Goal: Navigation & Orientation: Find specific page/section

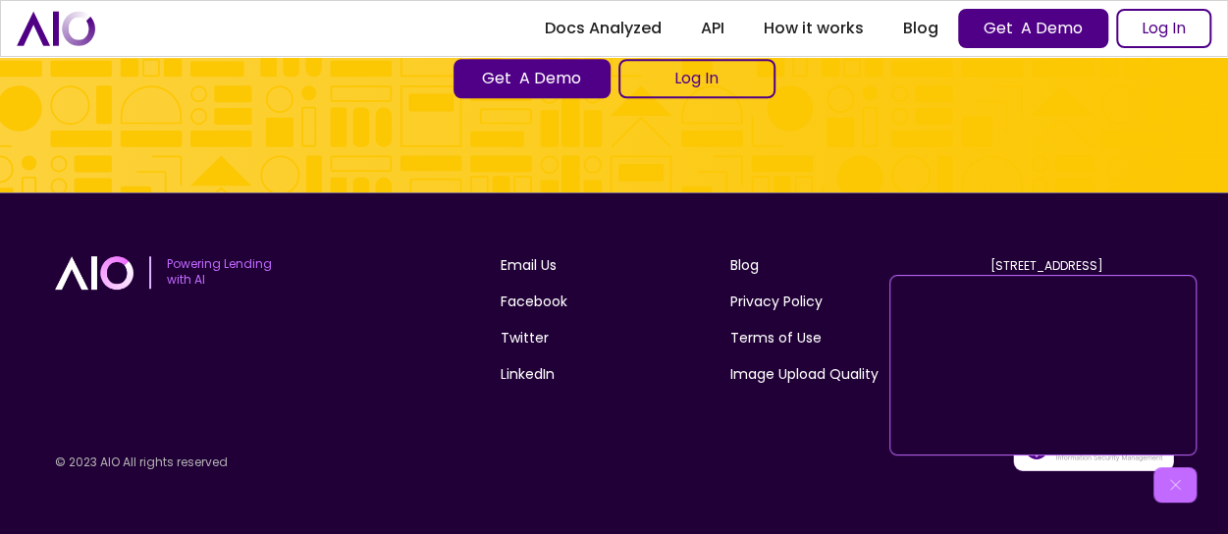
scroll to position [7998, 0]
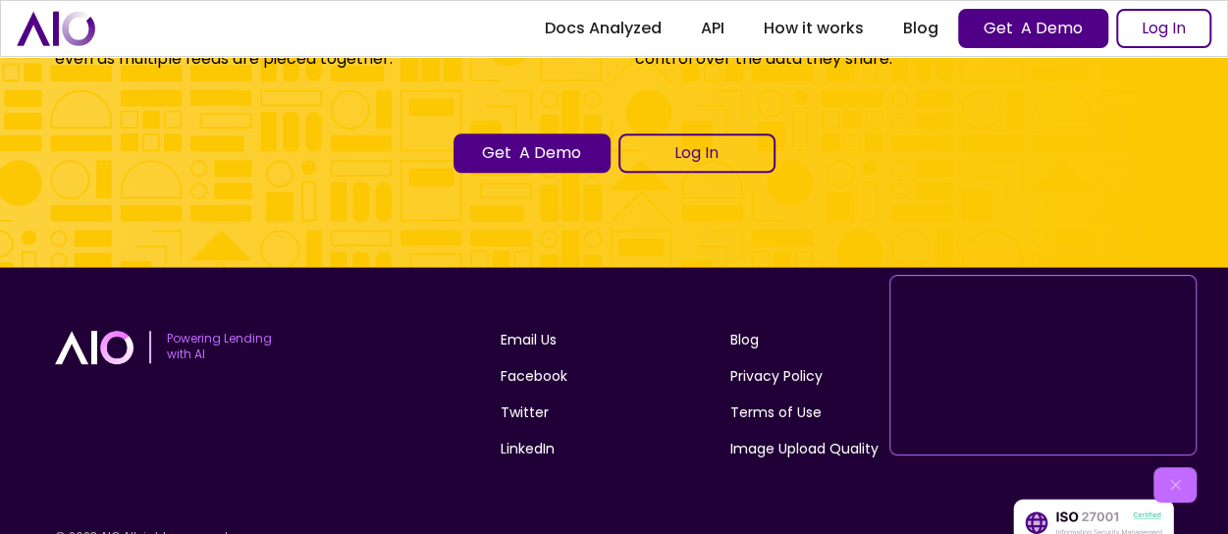
click at [1180, 484] on img at bounding box center [1175, 485] width 20 height 20
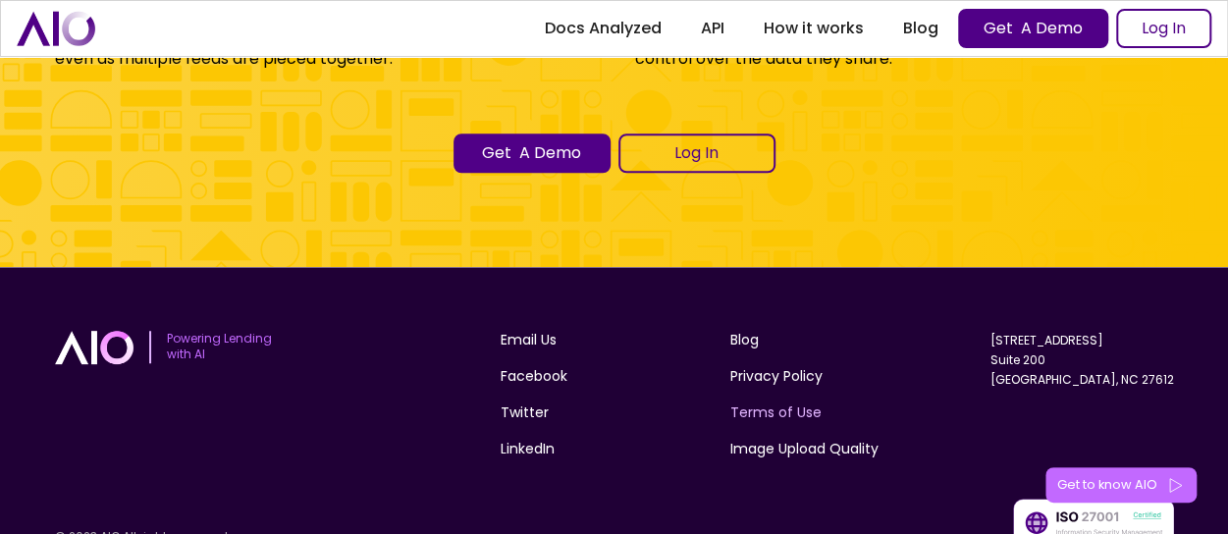
click at [771, 423] on link "Terms of Use" at bounding box center [775, 413] width 91 height 21
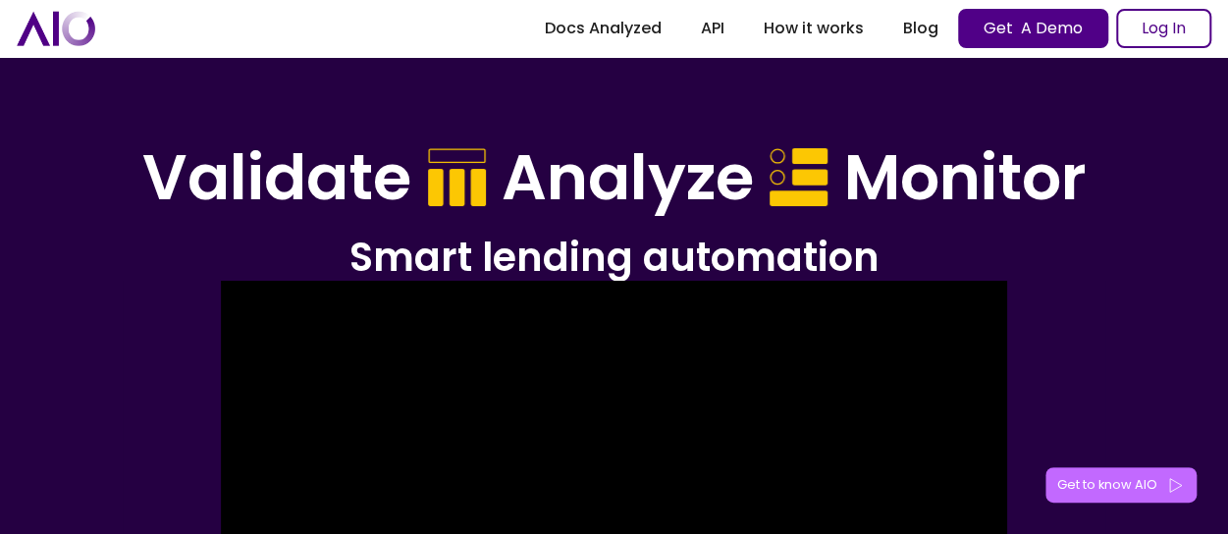
scroll to position [0, 0]
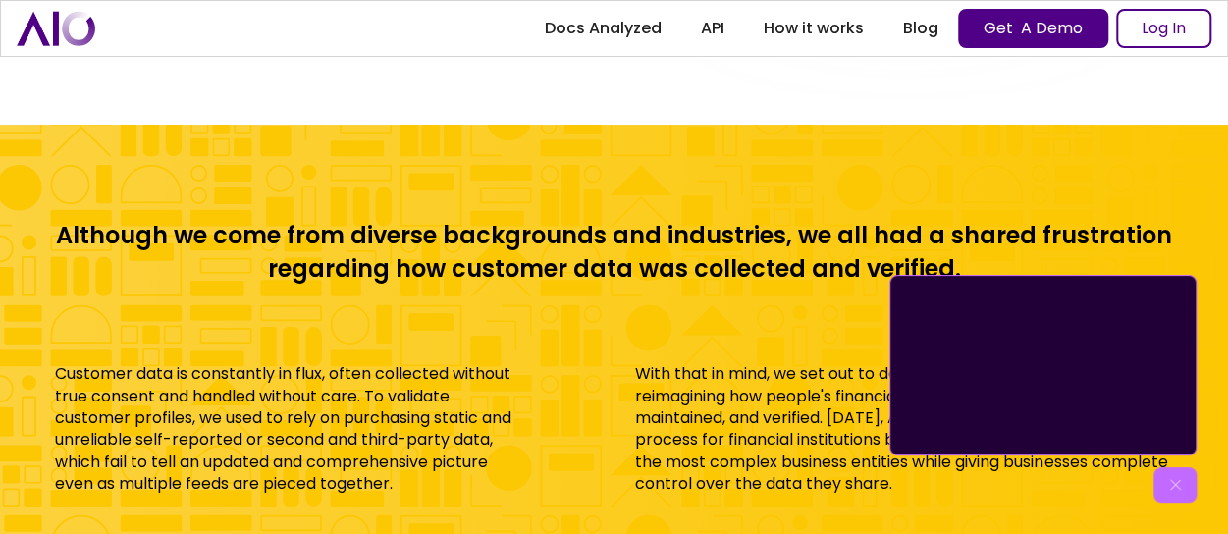
scroll to position [7698, 0]
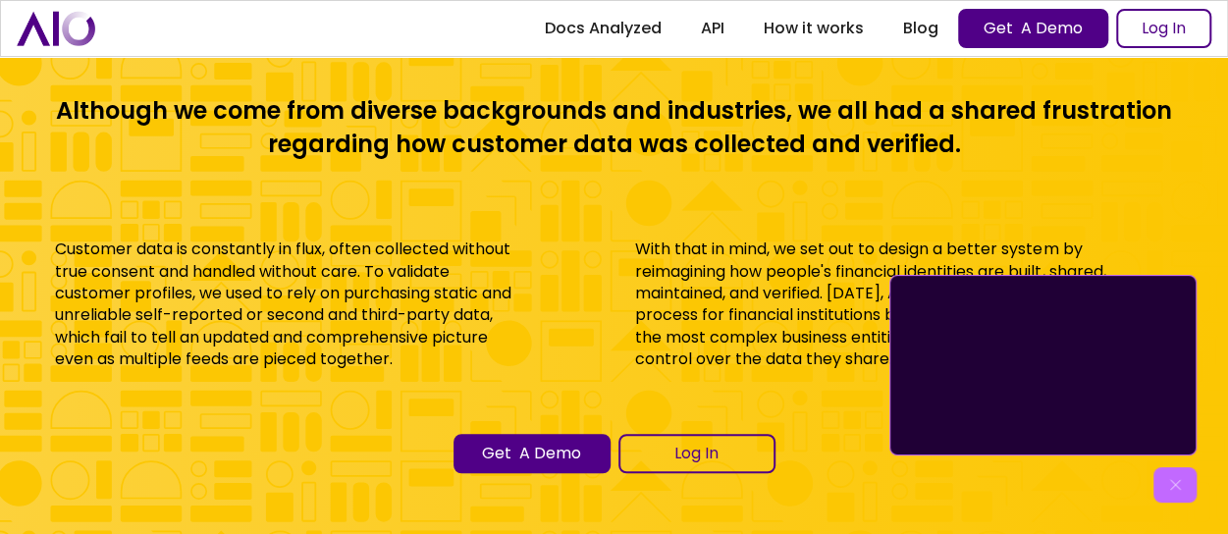
click at [1172, 477] on img at bounding box center [1175, 485] width 20 height 20
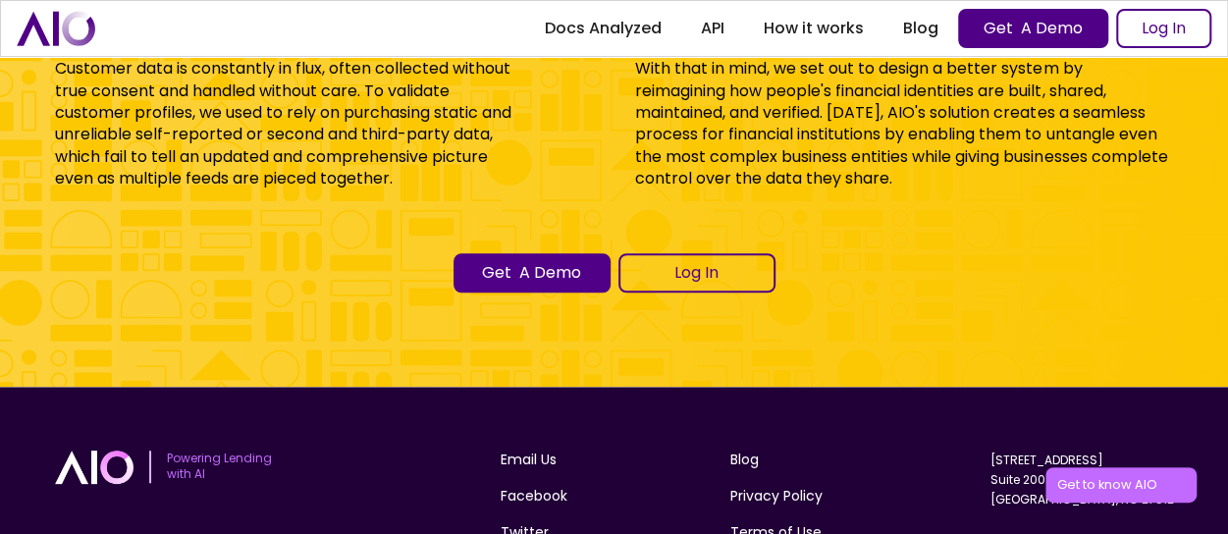
scroll to position [7998, 0]
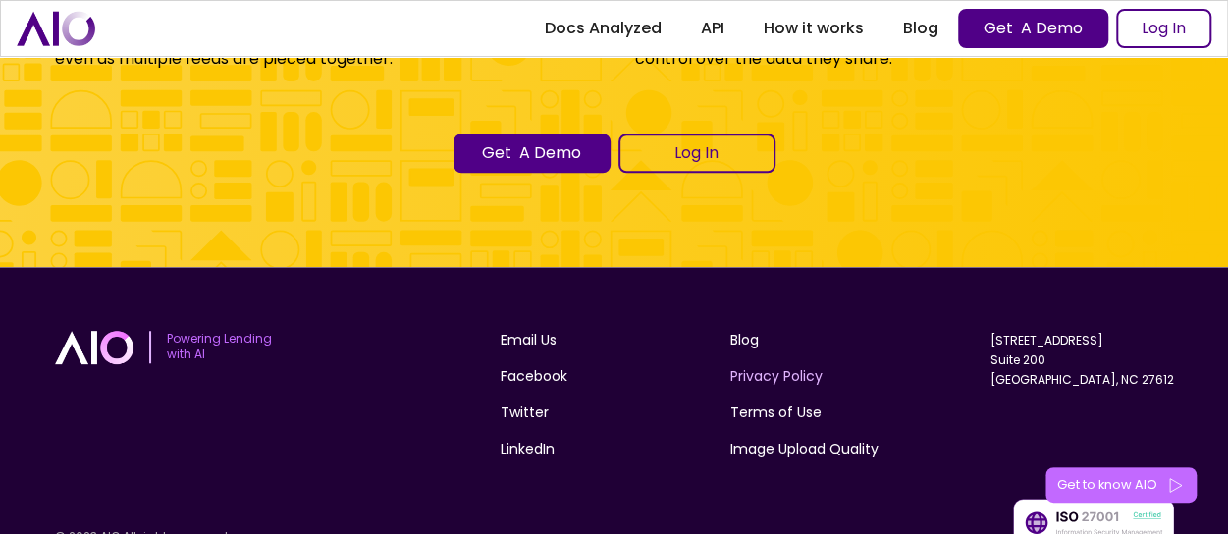
click at [748, 387] on link "Privacy Policy" at bounding box center [776, 376] width 92 height 21
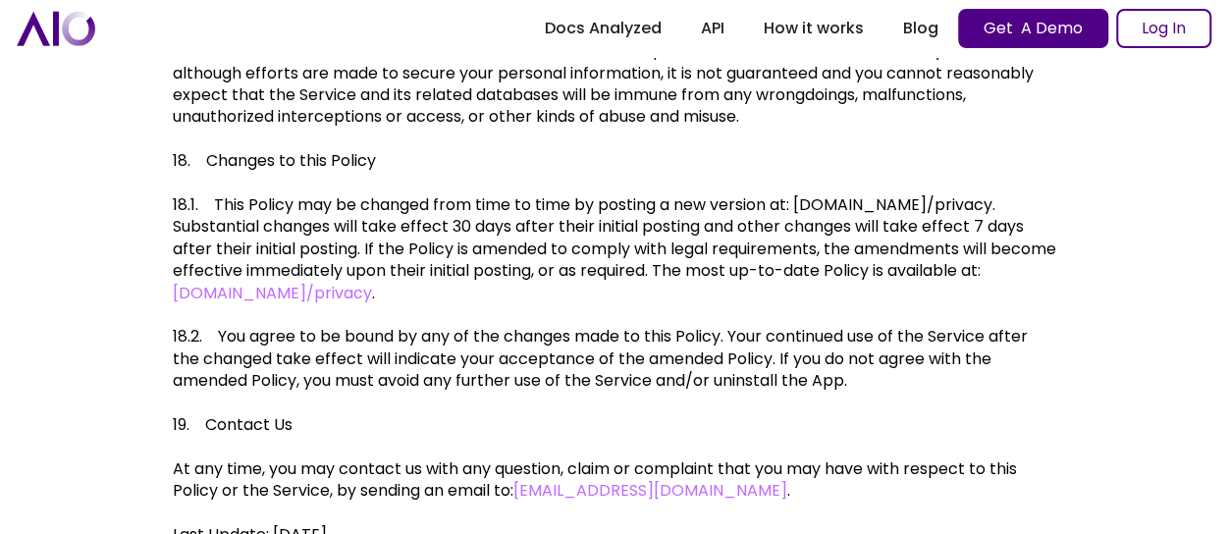
scroll to position [8443, 0]
